Goal: Information Seeking & Learning: Learn about a topic

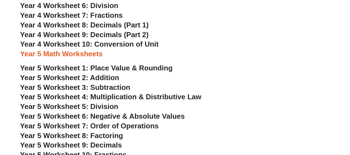
scroll to position [890, 0]
click at [122, 68] on span "Year 5 Worksheet 1: Place Value & Rounding" at bounding box center [96, 67] width 153 height 8
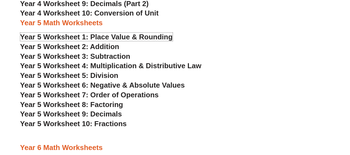
scroll to position [921, 0]
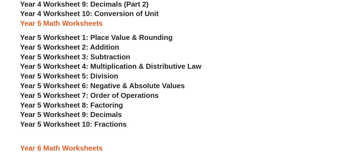
click at [106, 45] on span "Year 5 Worksheet 2: Addition" at bounding box center [69, 47] width 99 height 8
click at [111, 56] on span "Year 5 Worksheet 3: Subtraction" at bounding box center [75, 57] width 110 height 8
click at [134, 67] on span "Year 5 Worksheet 4: Multiplication & Distributive Law" at bounding box center [110, 66] width 181 height 8
click at [107, 74] on span "Year 5 Worksheet 5: Division" at bounding box center [69, 76] width 98 height 8
click at [130, 85] on span "Year 5 Worksheet 6: Negative & Absolute Values" at bounding box center [102, 85] width 165 height 8
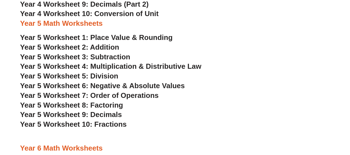
click at [121, 96] on span "Year 5 Worksheet 7: Order of Operations" at bounding box center [89, 95] width 139 height 8
click at [107, 103] on span "Year 5 Worksheet 8: Factoring" at bounding box center [71, 105] width 103 height 8
click at [109, 112] on span "Year 5 Worksheet 9: Decimals" at bounding box center [71, 114] width 102 height 8
click at [93, 125] on span "Year 5 Worksheet 10: Fractions" at bounding box center [73, 124] width 107 height 8
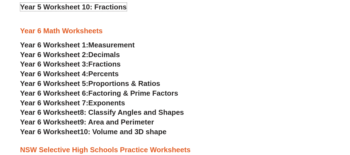
scroll to position [1038, 0]
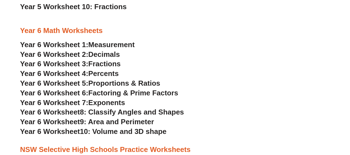
click at [108, 72] on span "Percents" at bounding box center [103, 73] width 30 height 8
click at [110, 63] on span "Fractions" at bounding box center [104, 64] width 32 height 8
click at [104, 46] on span "Measurement" at bounding box center [111, 44] width 47 height 8
click at [108, 53] on span "Decimals" at bounding box center [104, 54] width 32 height 8
click at [119, 84] on span "Proportions & Ratios" at bounding box center [124, 83] width 72 height 8
